Goal: Check status: Check status

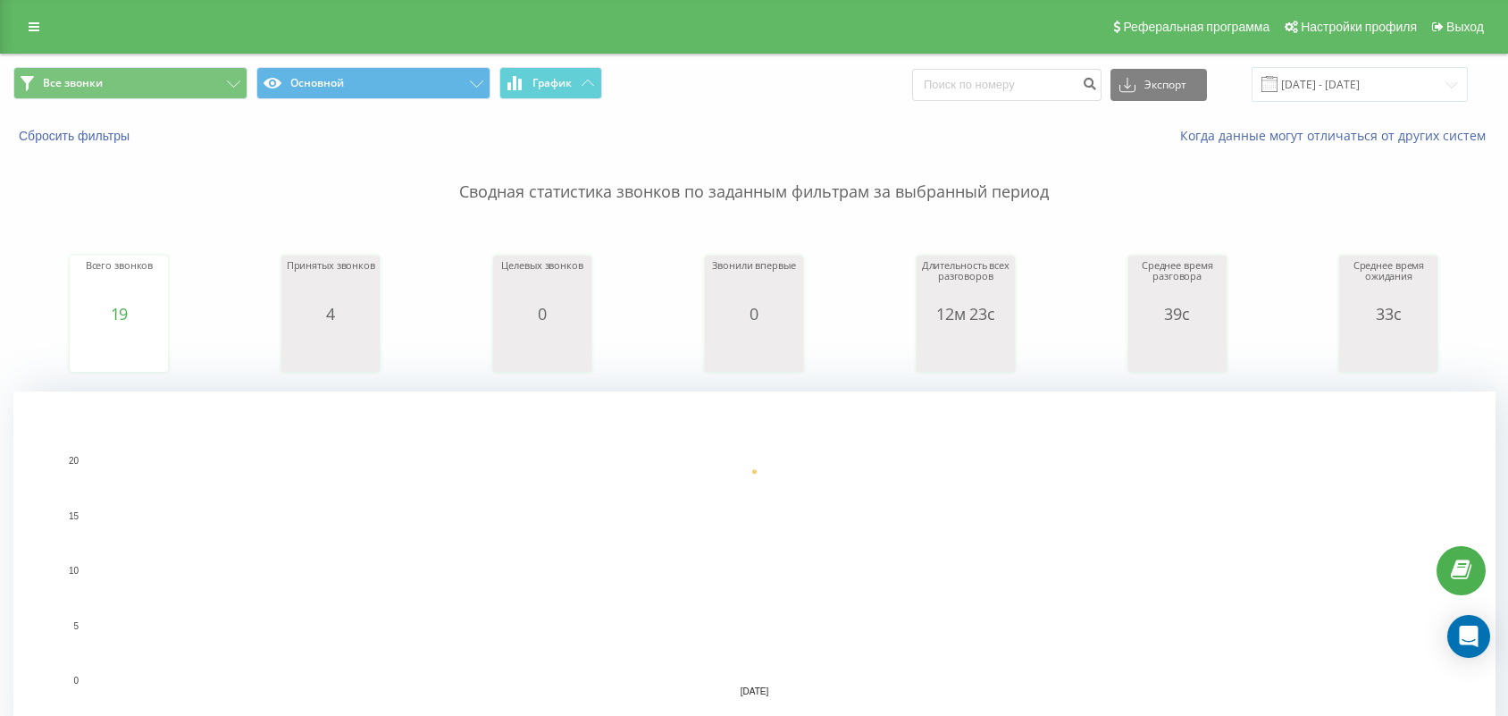
click at [1454, 85] on input "[DATE] - [DATE]" at bounding box center [1360, 84] width 216 height 35
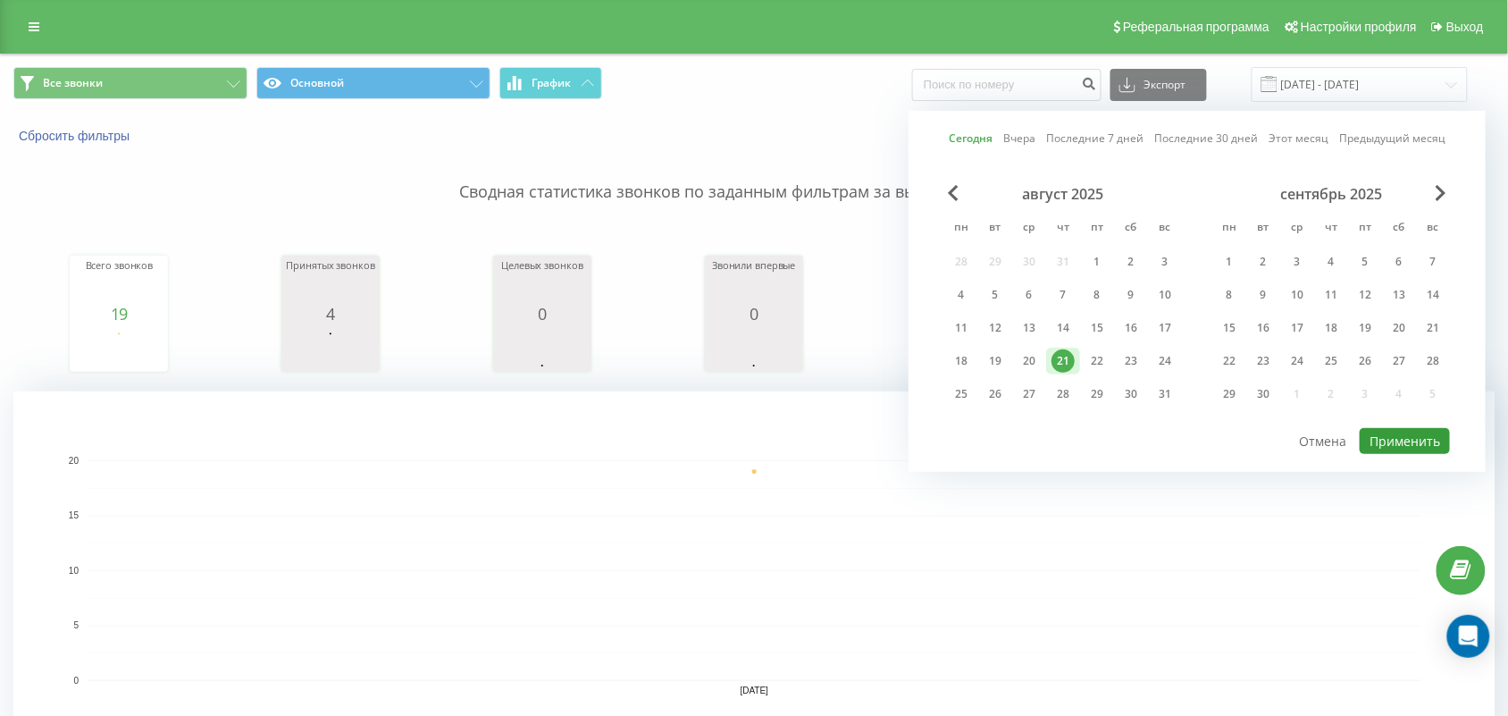
click at [1405, 433] on button "Применить" at bounding box center [1405, 441] width 90 height 26
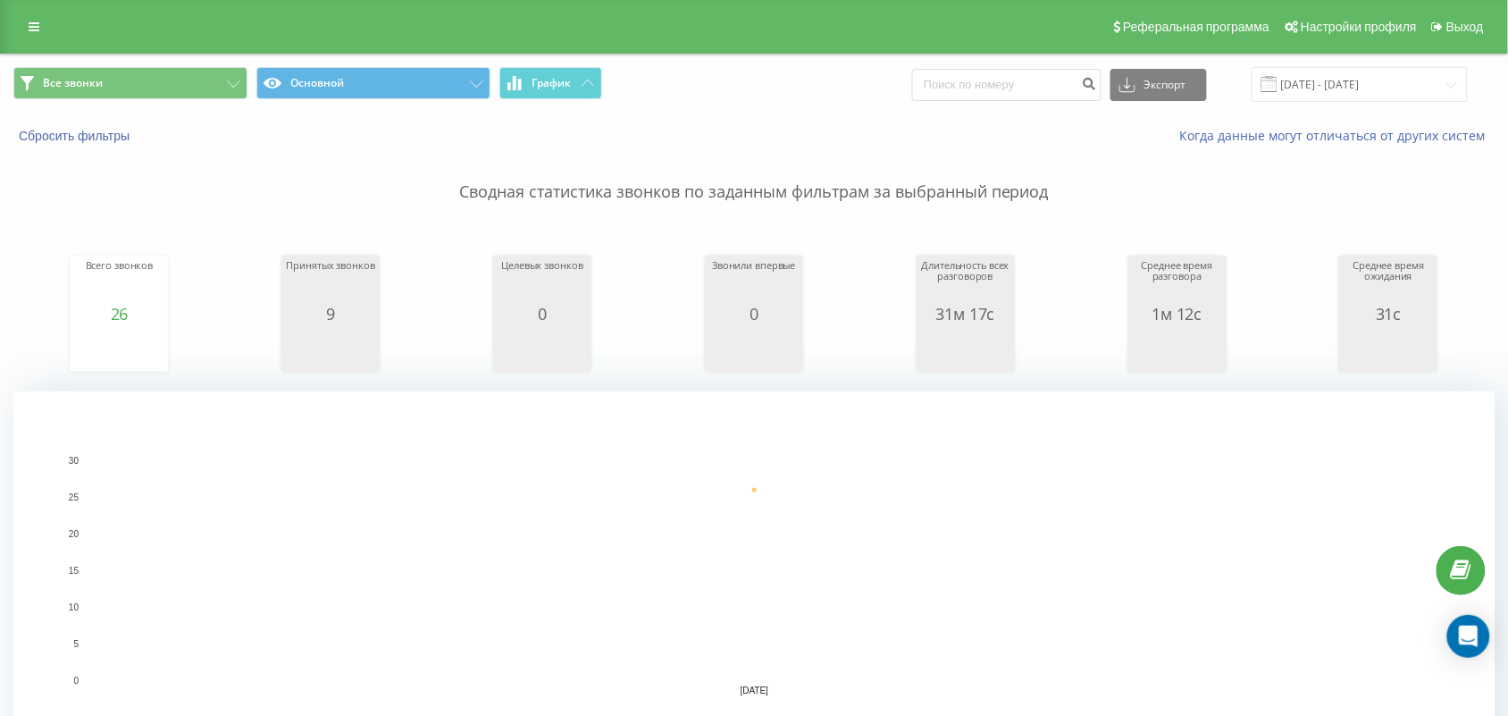
click at [56, 220] on div "Сводная статистика звонков по заданным фильтрам за выбранный период Всего звонк…" at bounding box center [753, 447] width 1481 height 604
click at [1331, 80] on input "[DATE] - [DATE]" at bounding box center [1360, 84] width 216 height 35
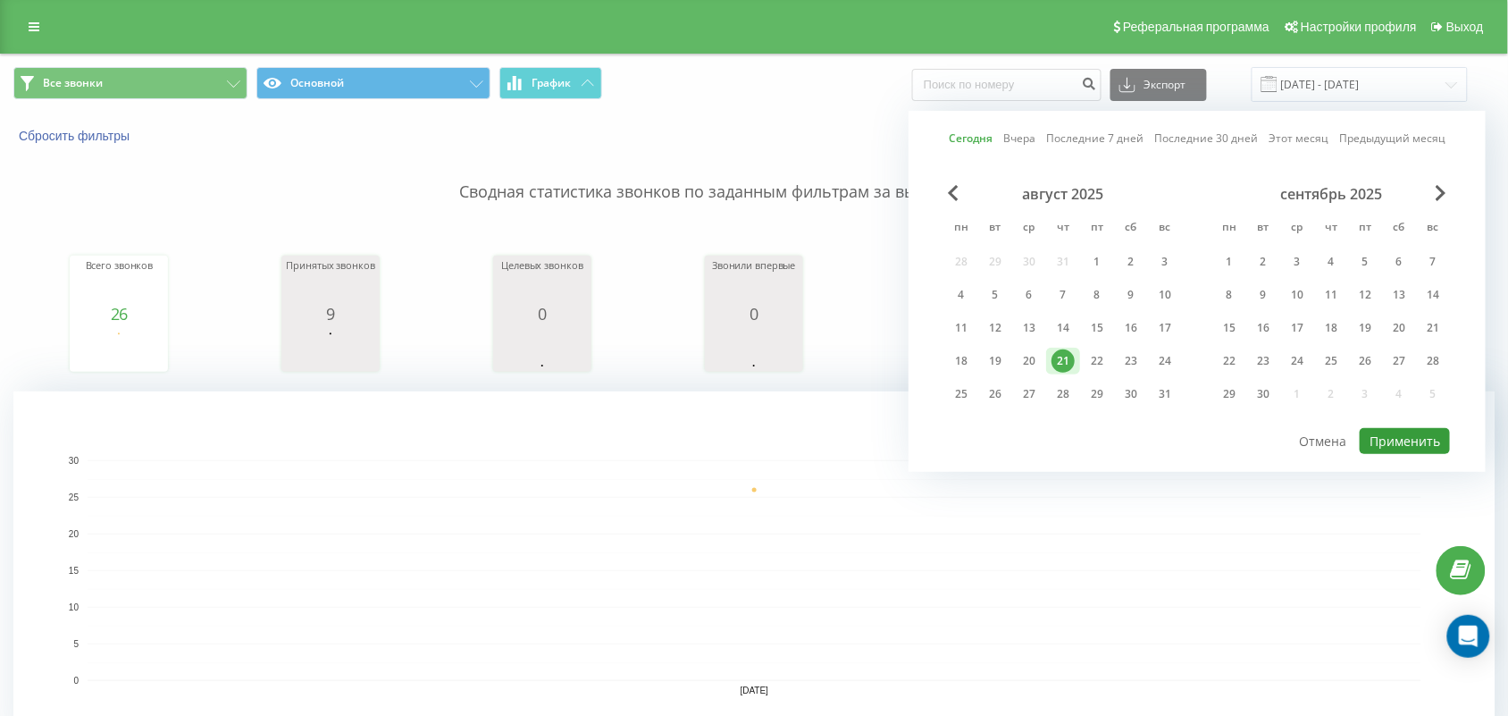
click at [1401, 436] on button "Применить" at bounding box center [1405, 441] width 90 height 26
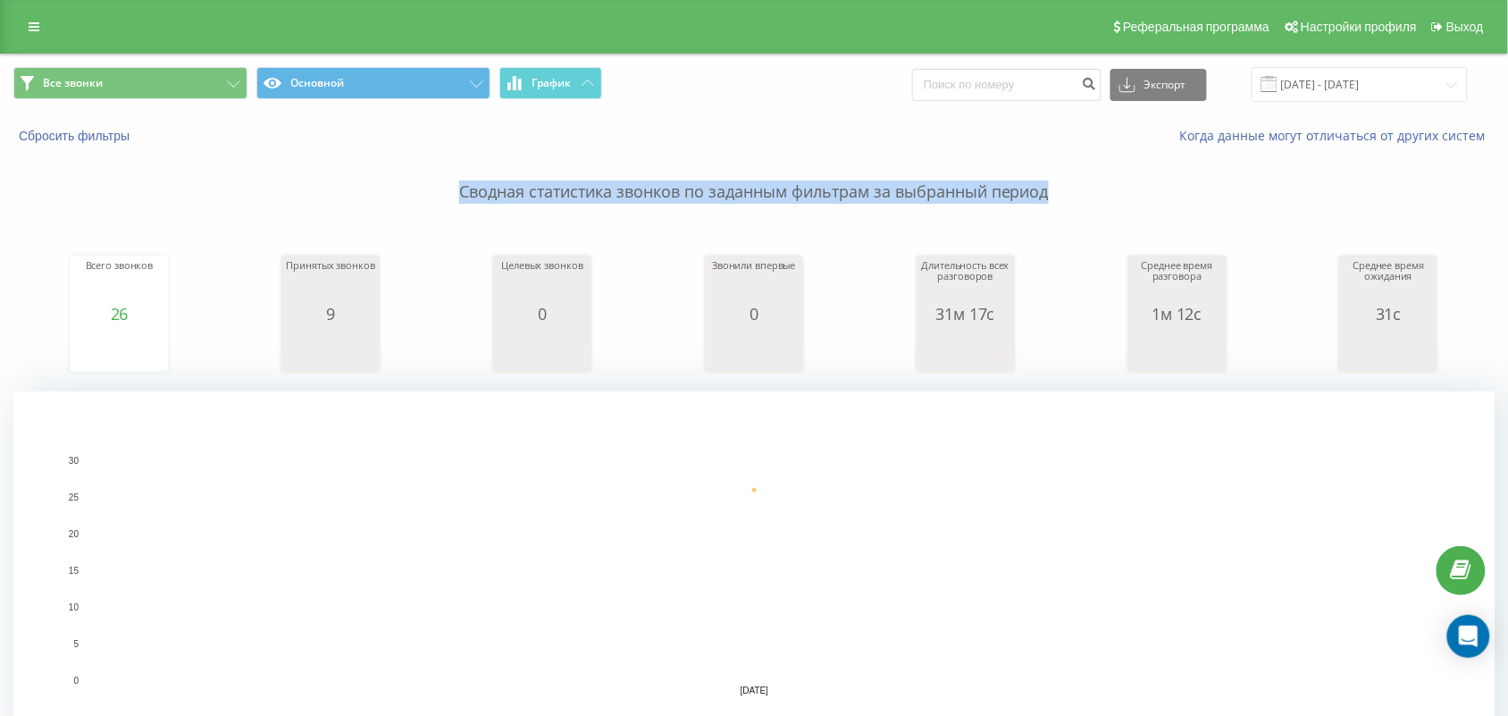
drag, startPoint x: 457, startPoint y: 189, endPoint x: 1060, endPoint y: 193, distance: 603.0
click at [1060, 193] on p "Сводная статистика звонков по заданным фильтрам за выбранный период" at bounding box center [753, 174] width 1481 height 59
drag, startPoint x: 456, startPoint y: 190, endPoint x: 1055, endPoint y: 192, distance: 599.5
click at [1055, 192] on p "Сводная статистика звонков по заданным фильтрам за выбранный период" at bounding box center [753, 174] width 1481 height 59
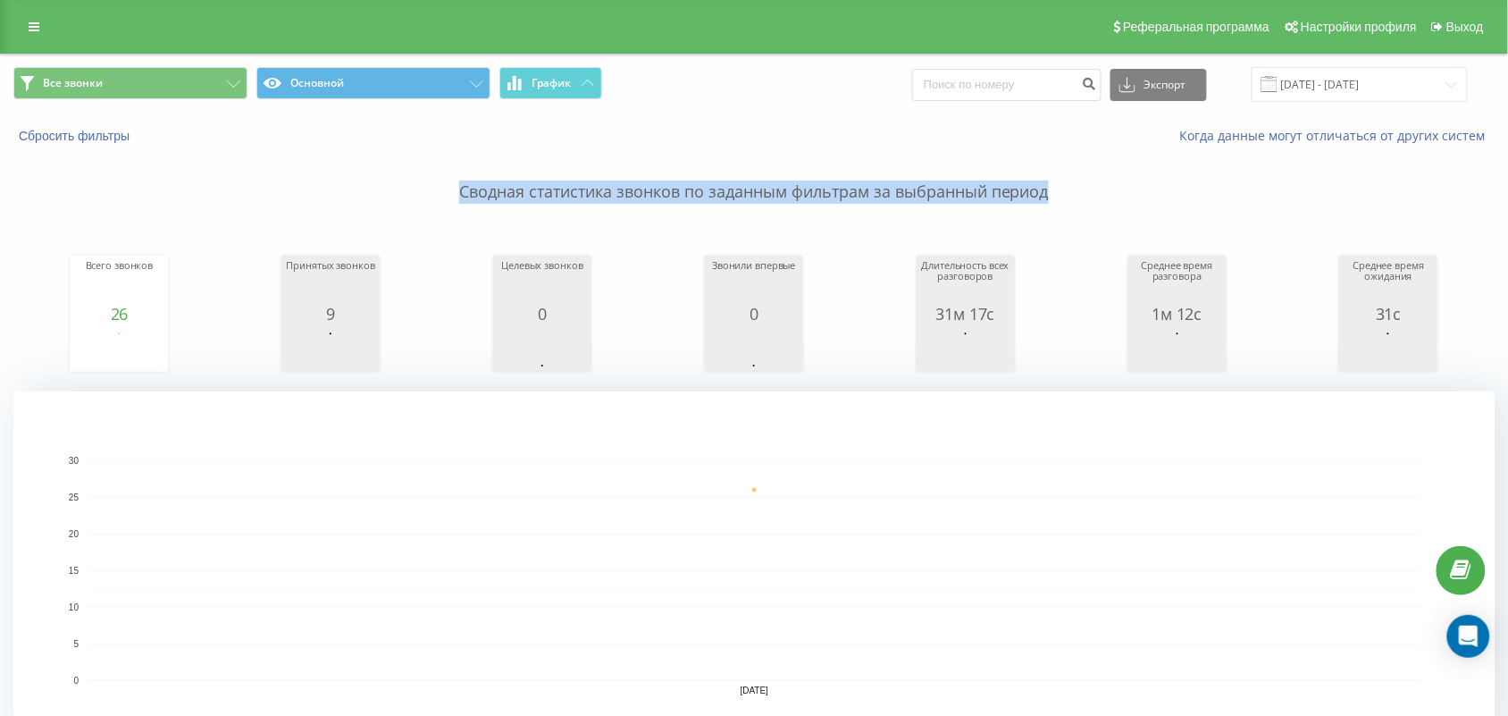
click at [844, 152] on p "Сводная статистика звонков по заданным фильтрам за выбранный период" at bounding box center [753, 174] width 1481 height 59
